Goal: Task Accomplishment & Management: Use online tool/utility

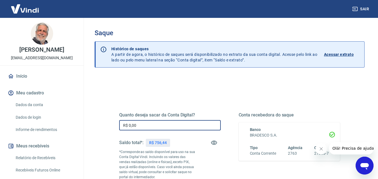
drag, startPoint x: 129, startPoint y: 125, endPoint x: 163, endPoint y: 129, distance: 33.8
click at [163, 129] on input "R$ 0,00" at bounding box center [170, 125] width 102 height 10
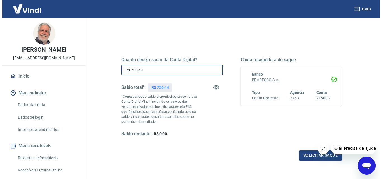
scroll to position [56, 0]
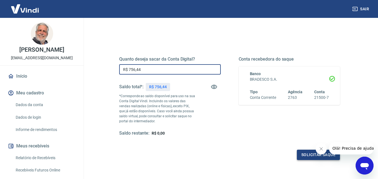
type input "R$ 756,44"
click at [309, 154] on button "Solicitar saque" at bounding box center [318, 155] width 43 height 10
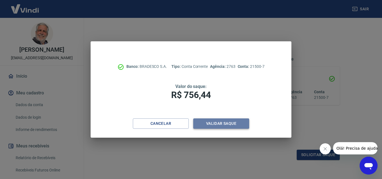
click at [213, 124] on button "Validar saque" at bounding box center [221, 124] width 56 height 10
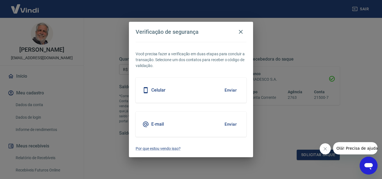
click at [230, 89] on button "Enviar" at bounding box center [231, 90] width 18 height 12
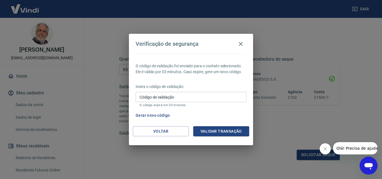
click at [151, 95] on input "Código de validação" at bounding box center [191, 97] width 111 height 10
drag, startPoint x: 184, startPoint y: 35, endPoint x: 217, endPoint y: 34, distance: 33.3
click at [217, 34] on h2 "Verificação de segurança" at bounding box center [191, 44] width 124 height 20
click at [138, 97] on input "Código de validação" at bounding box center [191, 97] width 111 height 10
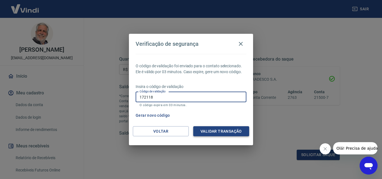
type input "172118"
click at [227, 128] on button "Validar transação" at bounding box center [221, 131] width 56 height 10
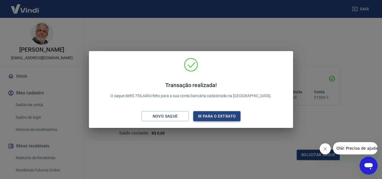
click at [222, 116] on button "Ir para o extrato" at bounding box center [216, 116] width 47 height 10
